Goal: Information Seeking & Learning: Learn about a topic

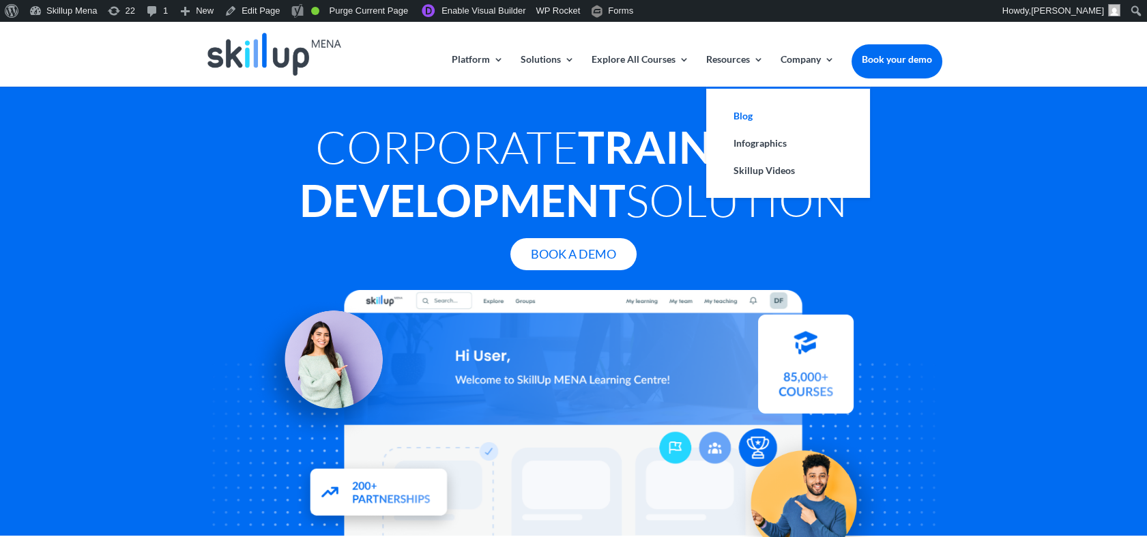
click at [742, 117] on link "Blog" at bounding box center [788, 115] width 136 height 27
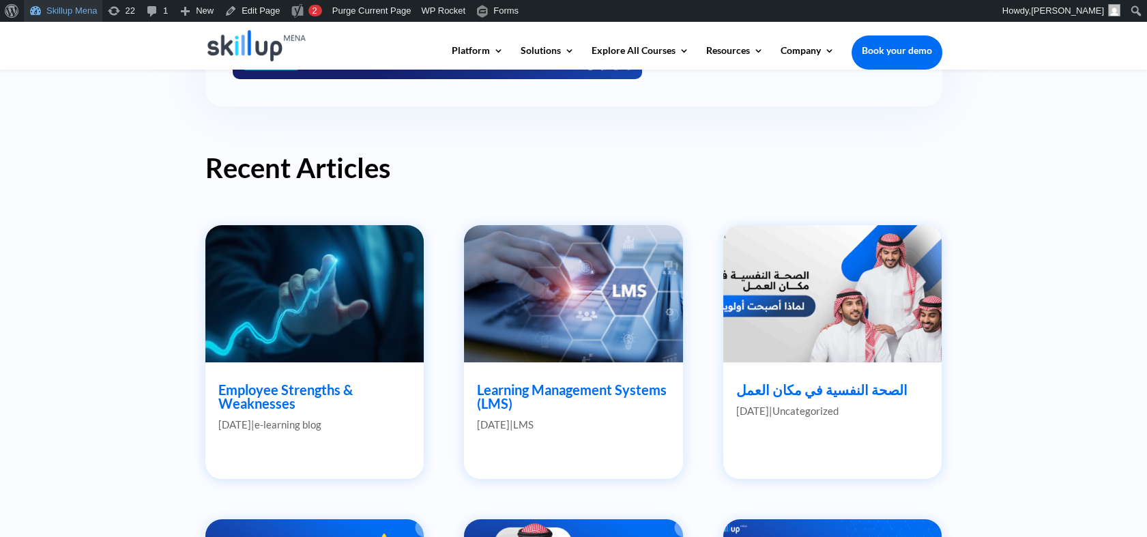
scroll to position [379, 0]
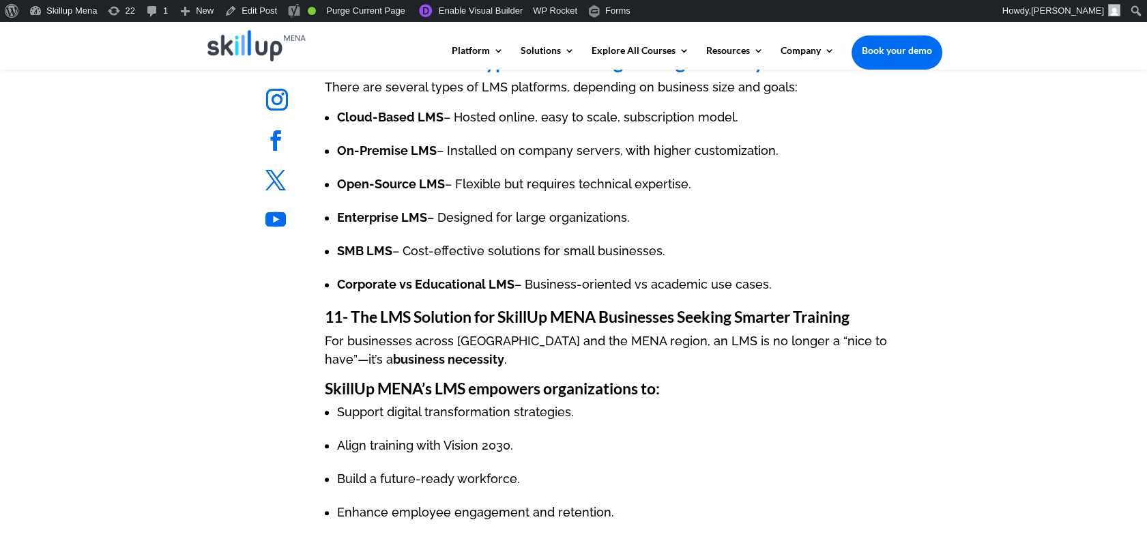
scroll to position [2956, 0]
click at [357, 310] on span "11- The LMS Solution for SkillUp MENA Businesses Seeking Smarter Training" at bounding box center [587, 315] width 525 height 19
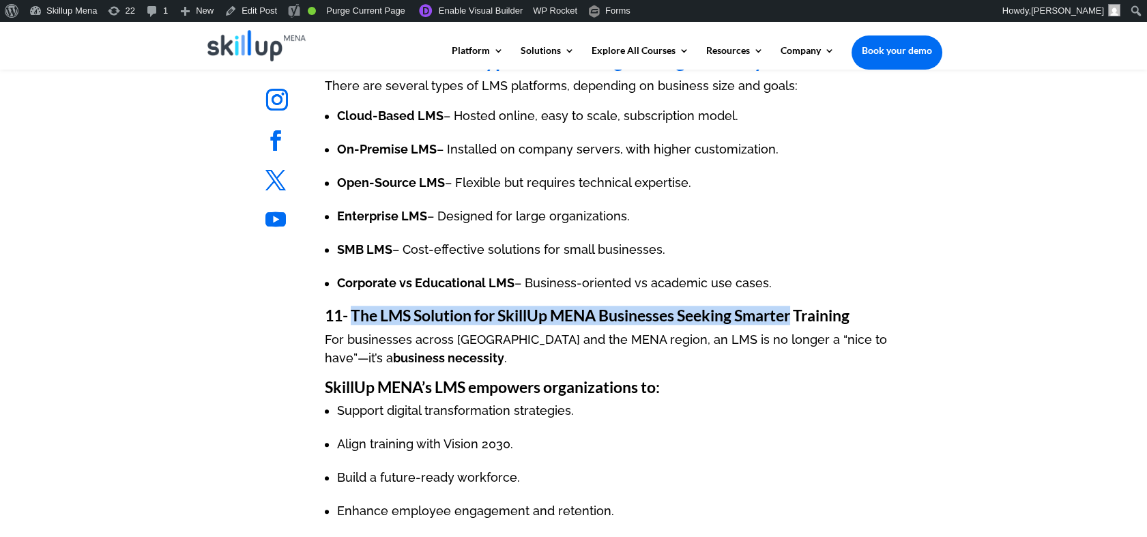
drag, startPoint x: 358, startPoint y: 310, endPoint x: 777, endPoint y: 310, distance: 418.8
click at [777, 310] on span "11- The LMS Solution for SkillUp MENA Businesses Seeking Smarter Training" at bounding box center [587, 315] width 525 height 19
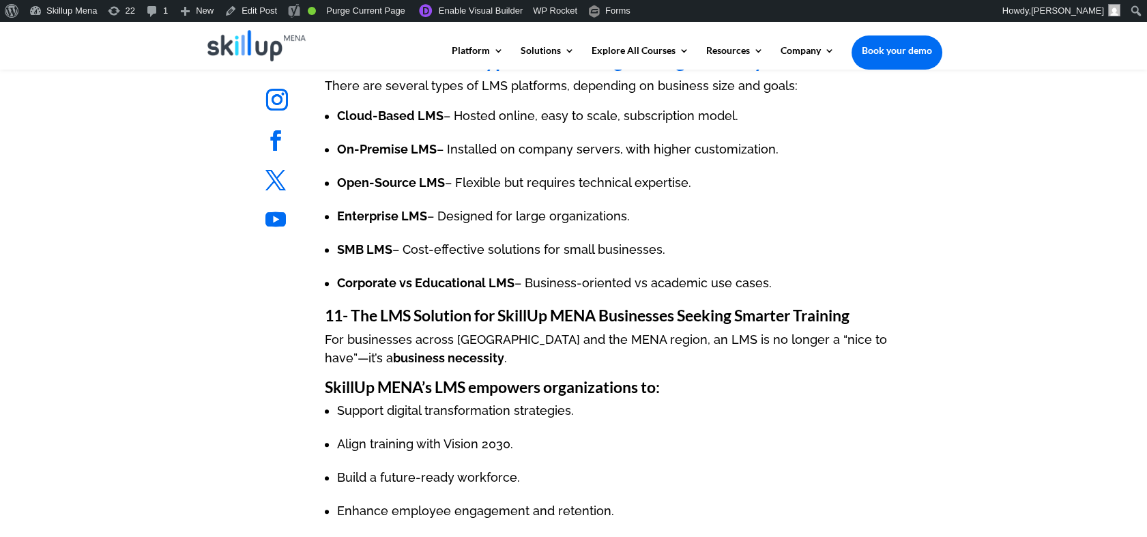
click at [415, 387] on strong "SkillUp MENA’s LMS empowers organizations to:" at bounding box center [492, 386] width 335 height 19
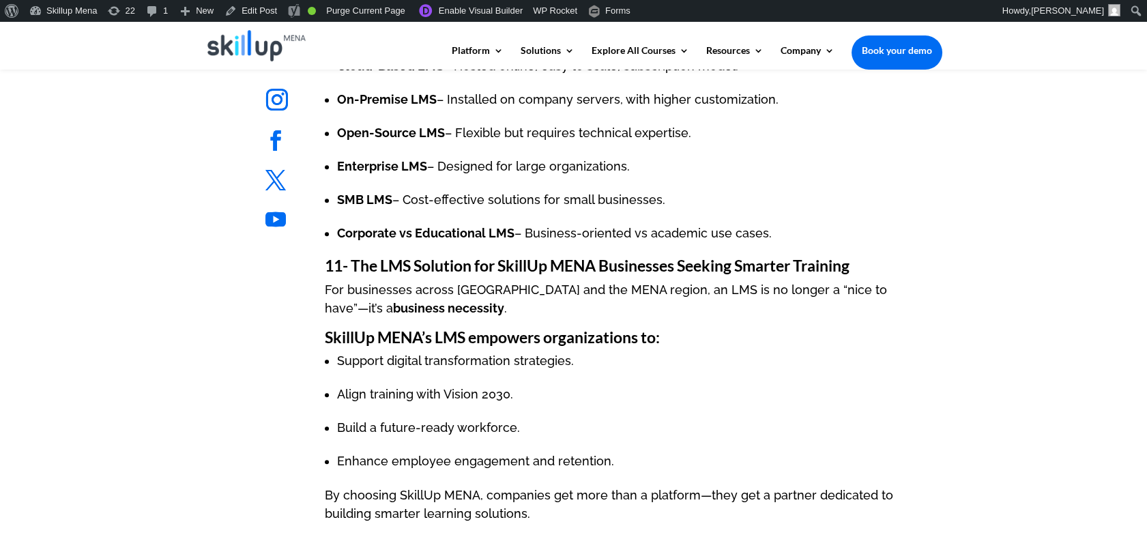
scroll to position [3031, 0]
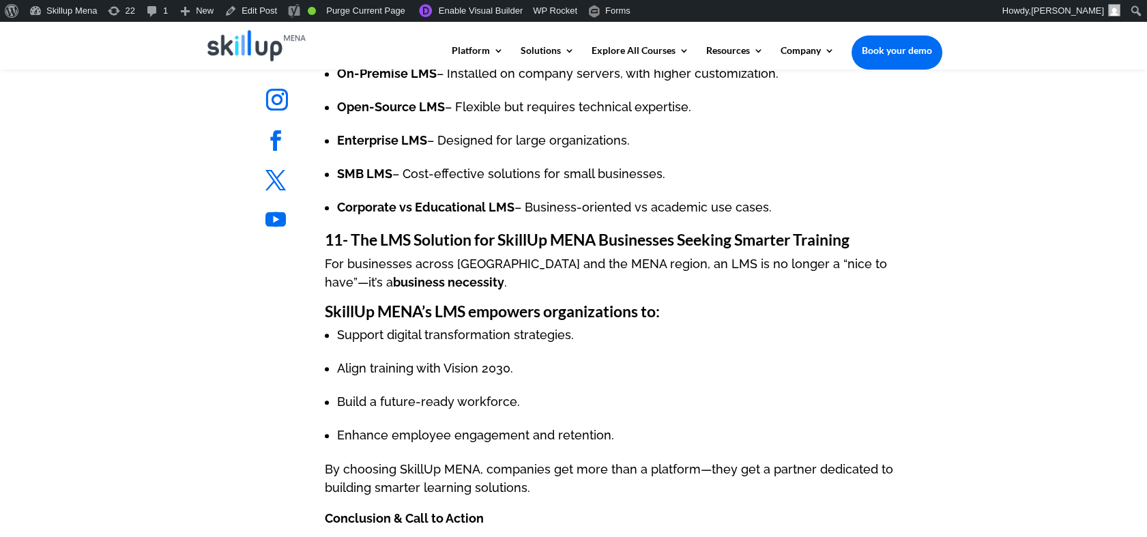
click at [502, 319] on strong "SkillUp MENA’s LMS empowers organizations to:" at bounding box center [492, 311] width 335 height 19
drag, startPoint x: 502, startPoint y: 319, endPoint x: 699, endPoint y: 317, distance: 197.1
click at [699, 317] on h3 "SkillUp MENA’s LMS empowers organizations to:" at bounding box center [625, 315] width 600 height 23
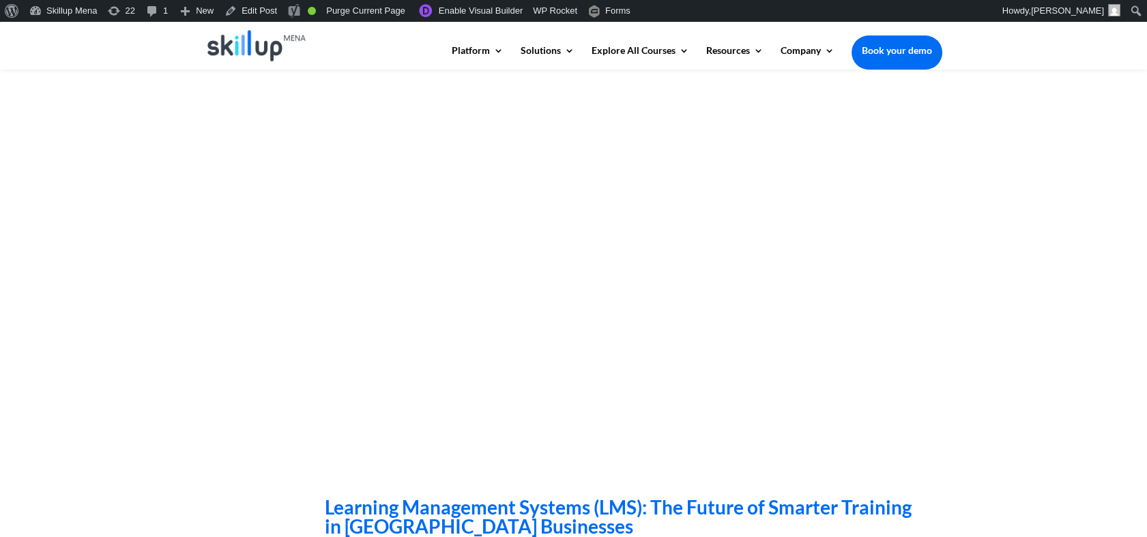
scroll to position [0, 0]
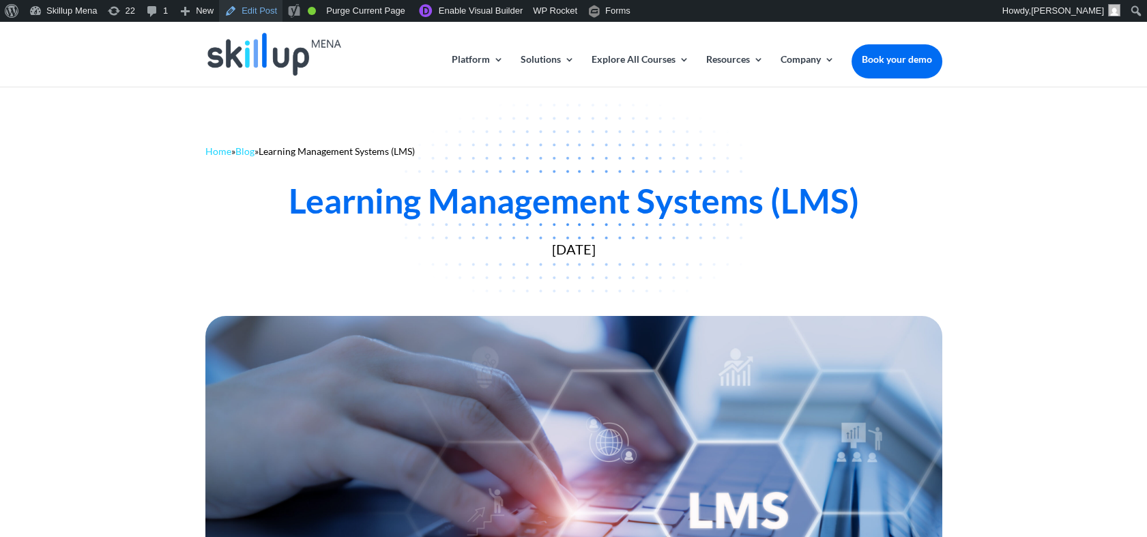
drag, startPoint x: 265, startPoint y: 14, endPoint x: 324, endPoint y: 71, distance: 82.5
click at [265, 13] on link "Edit Post" at bounding box center [250, 11] width 63 height 22
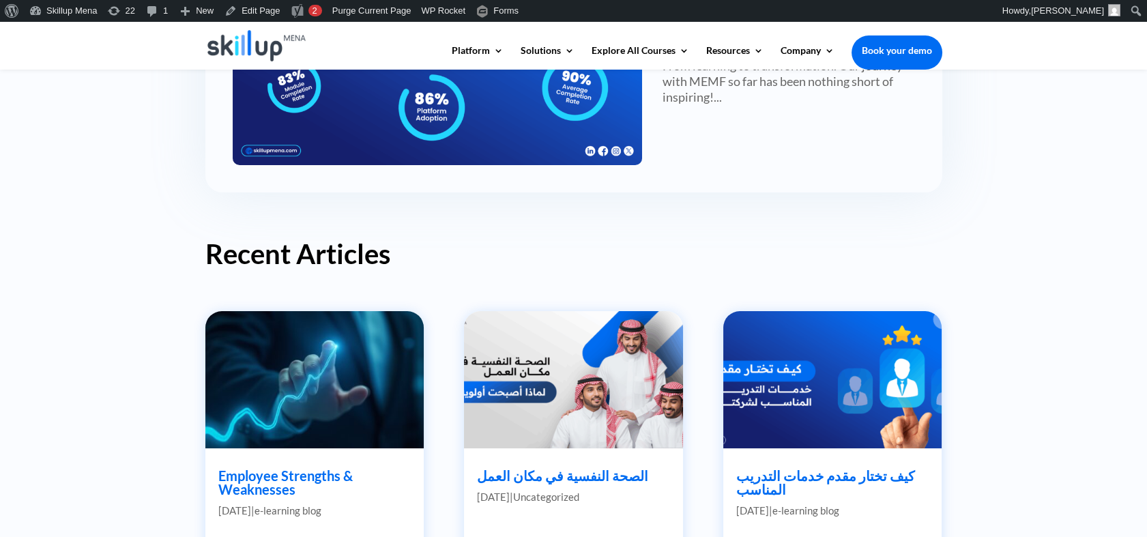
scroll to position [606, 0]
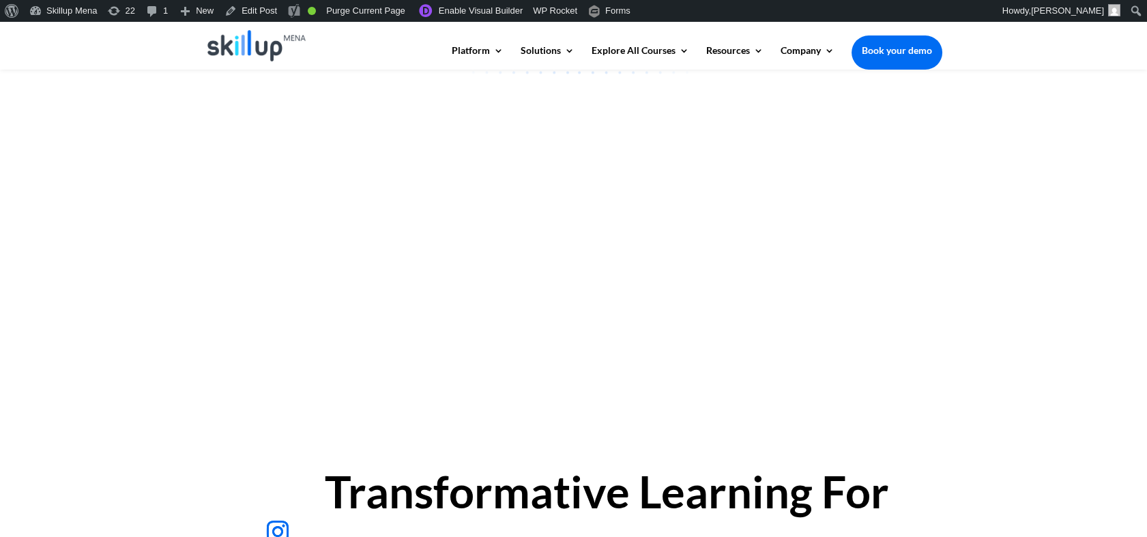
scroll to position [151, 0]
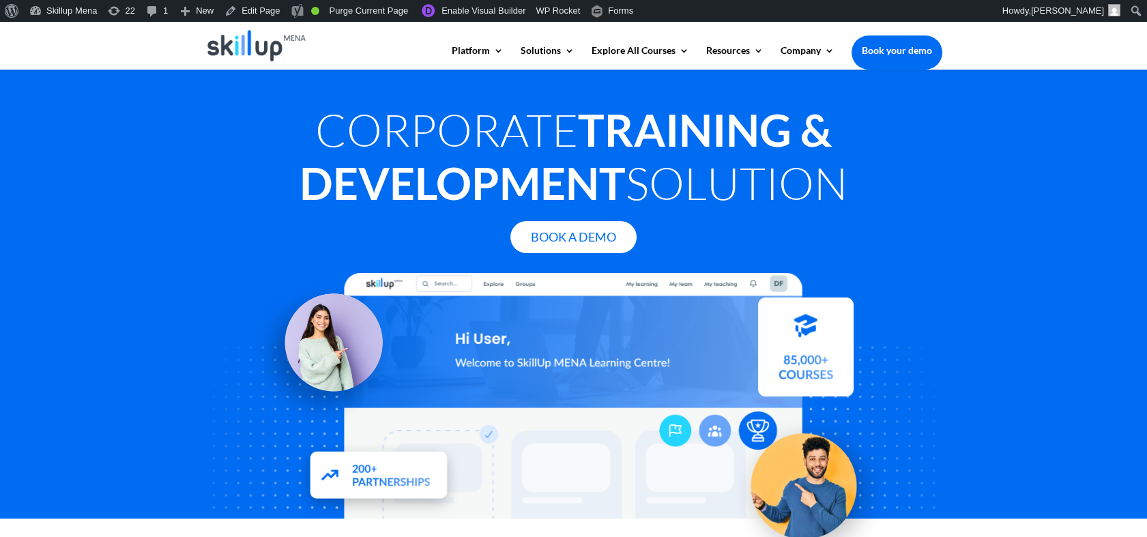
scroll to position [76, 0]
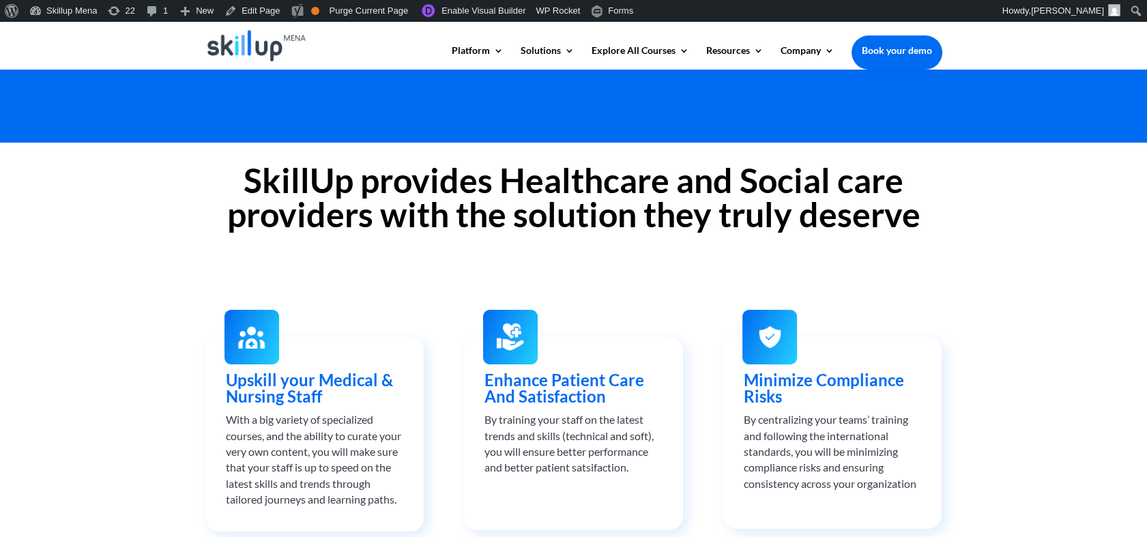
scroll to position [303, 0]
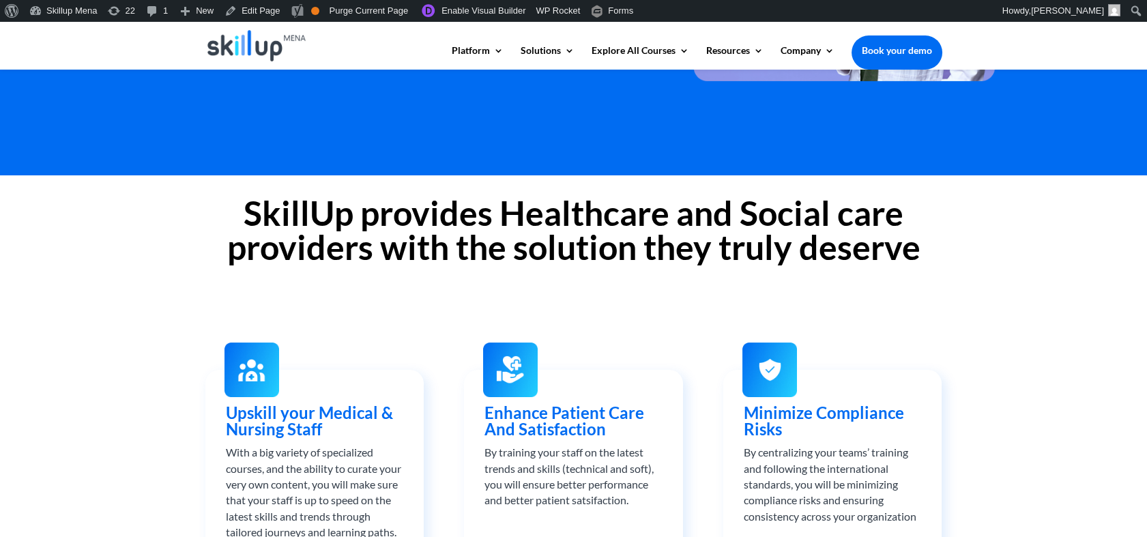
click at [589, 223] on h2 "SkillUp provides Healthcare and Social care providers with the solution they tr…" at bounding box center [573, 233] width 737 height 75
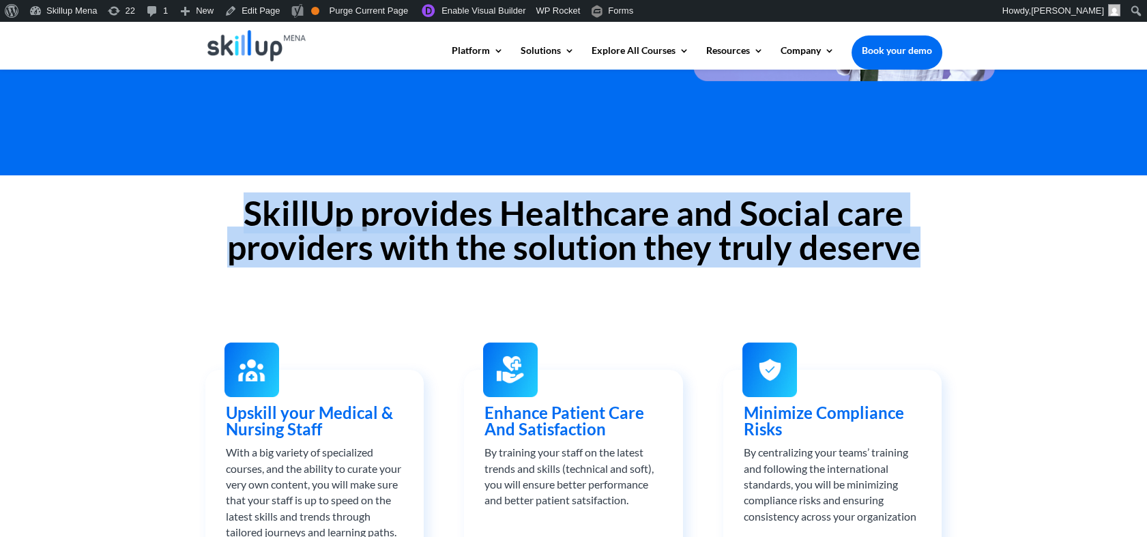
click at [589, 223] on h2 "SkillUp provides Healthcare and Social care providers with the solution they tr…" at bounding box center [573, 233] width 737 height 75
copy div "SkillUp provides Healthcare and Social care providers with the solution they tr…"
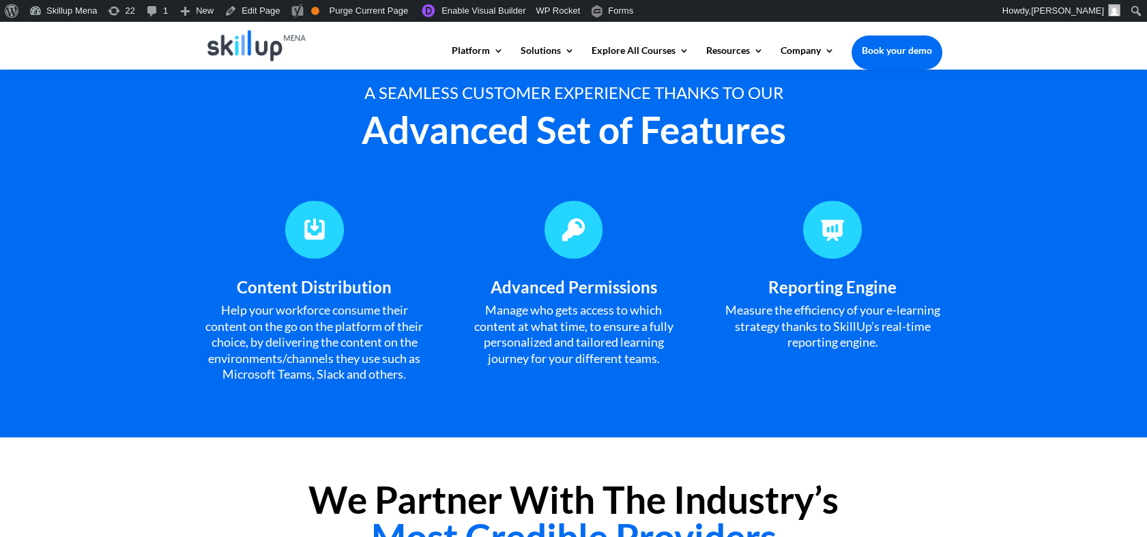
scroll to position [1212, 0]
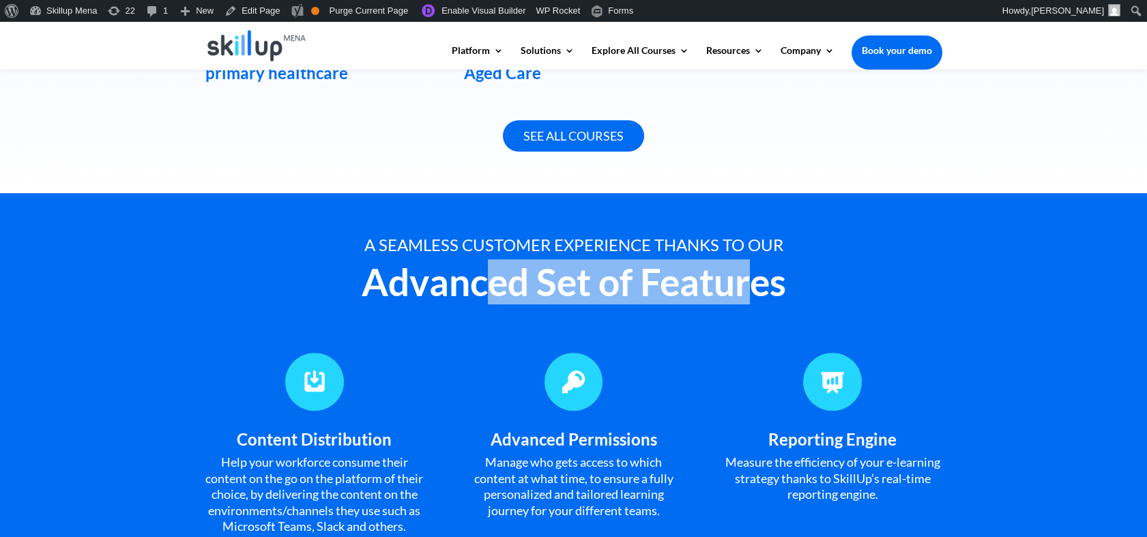
drag, startPoint x: 486, startPoint y: 265, endPoint x: 758, endPoint y: 265, distance: 272.2
click at [758, 265] on h2 "Advanced Set of Features" at bounding box center [573, 285] width 737 height 44
drag, startPoint x: 758, startPoint y: 265, endPoint x: 643, endPoint y: 284, distance: 116.2
click at [643, 284] on h2 "Advanced Set of Features" at bounding box center [573, 285] width 737 height 44
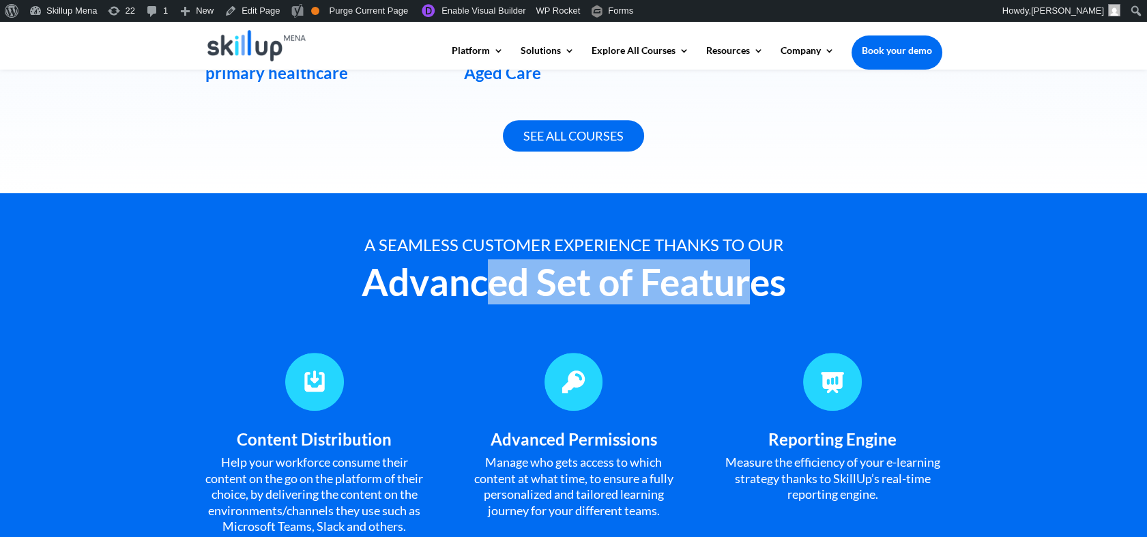
click at [643, 284] on h2 "Advanced Set of Features" at bounding box center [573, 285] width 737 height 44
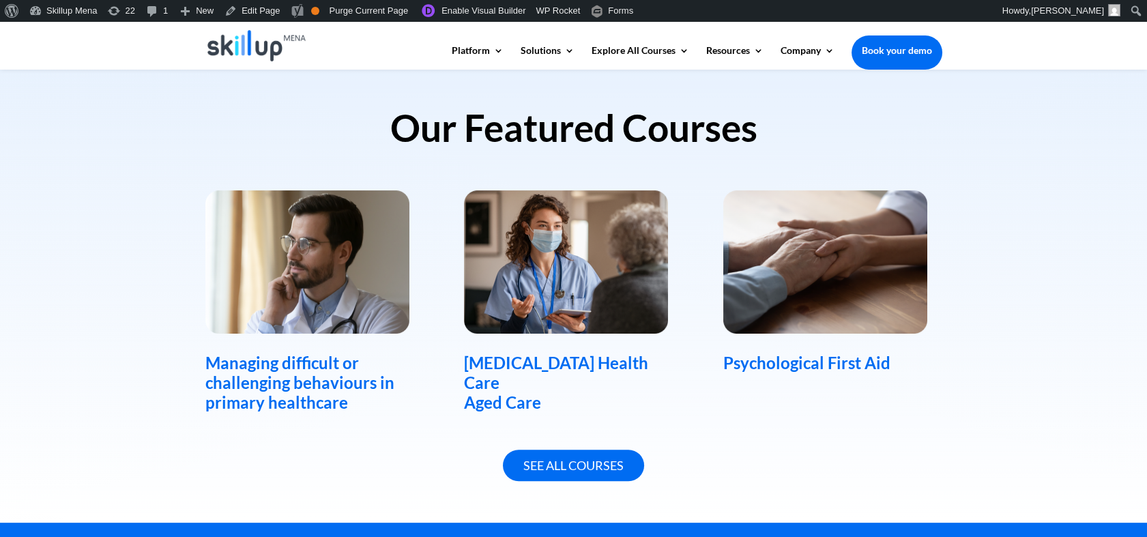
scroll to position [909, 0]
